Goal: Information Seeking & Learning: Find specific fact

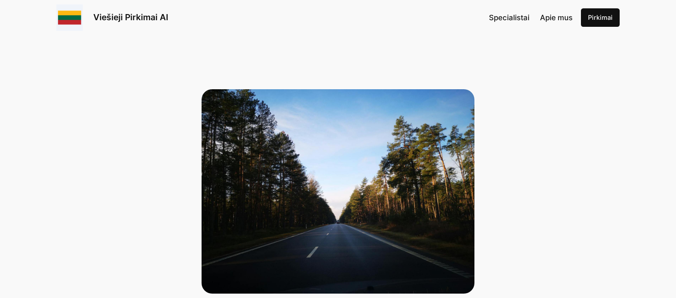
click at [244, 175] on img at bounding box center [337, 191] width 273 height 205
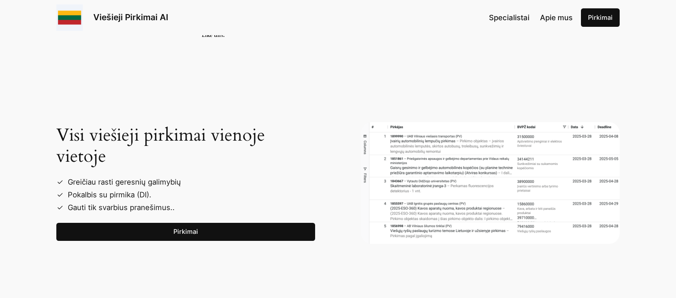
scroll to position [1101, 0]
click at [179, 235] on link "Pirkimai" at bounding box center [185, 232] width 259 height 18
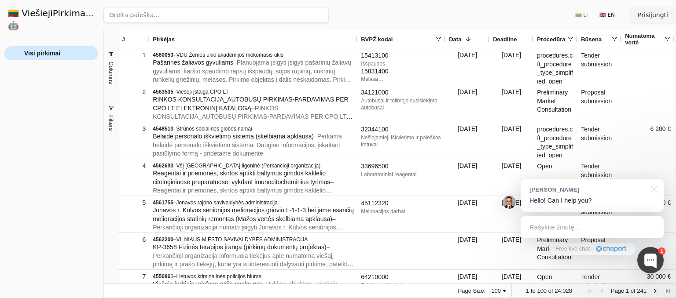
click at [49, 47] on span "Visi pirkimai" at bounding box center [42, 53] width 36 height 13
click at [198, 19] on input "search" at bounding box center [215, 15] width 225 height 16
click at [198, 18] on input "search" at bounding box center [215, 15] width 225 height 16
type input "eso"
click at [305, 14] on button "Ieškoti" at bounding box center [312, 15] width 34 height 16
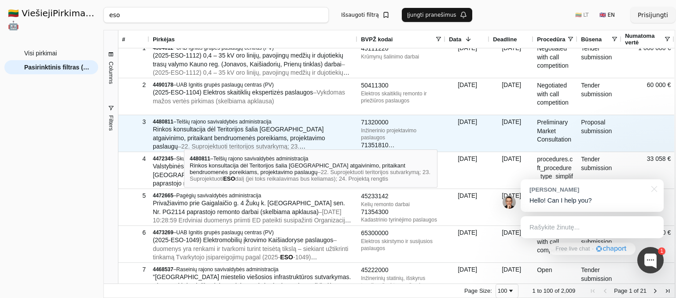
scroll to position [7, 0]
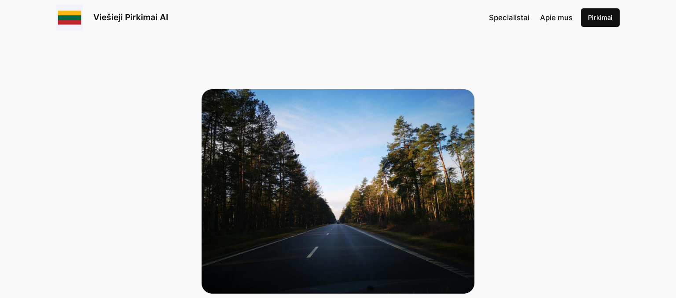
click at [94, 19] on link "Viešieji Pirkimai AI" at bounding box center [130, 17] width 75 height 11
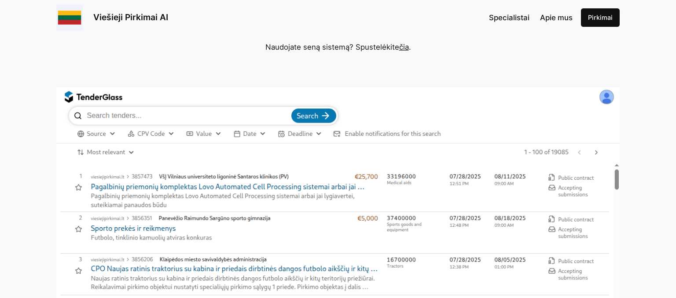
scroll to position [150, 0]
click at [154, 120] on img at bounding box center [337, 253] width 563 height 330
